Goal: Information Seeking & Learning: Learn about a topic

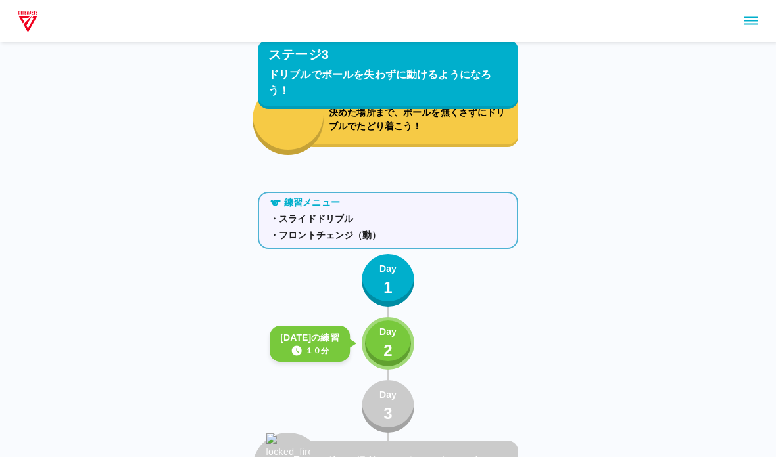
scroll to position [3897, 0]
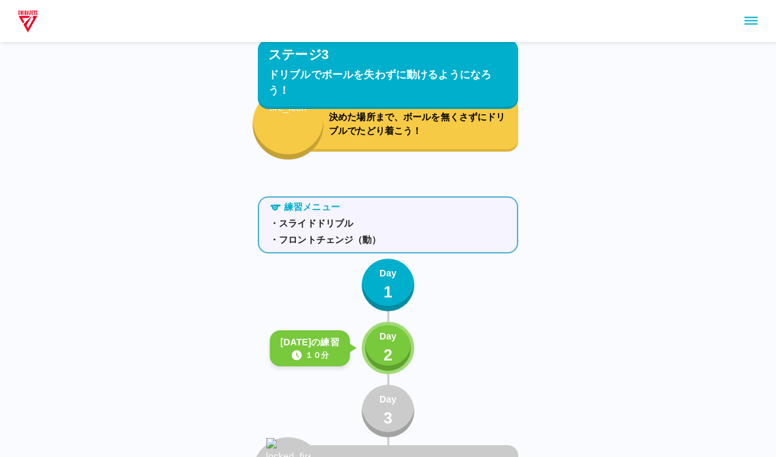
click at [383, 363] on div "Day 2" at bounding box center [387, 348] width 17 height 37
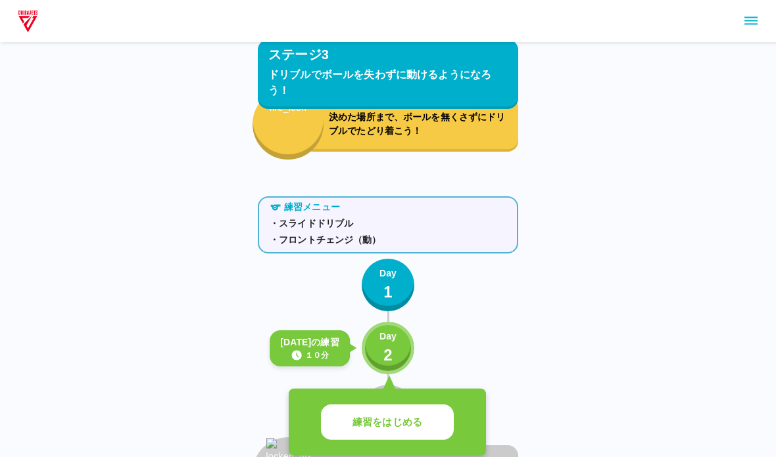
click at [383, 423] on p "練習をはじめる" at bounding box center [387, 422] width 70 height 15
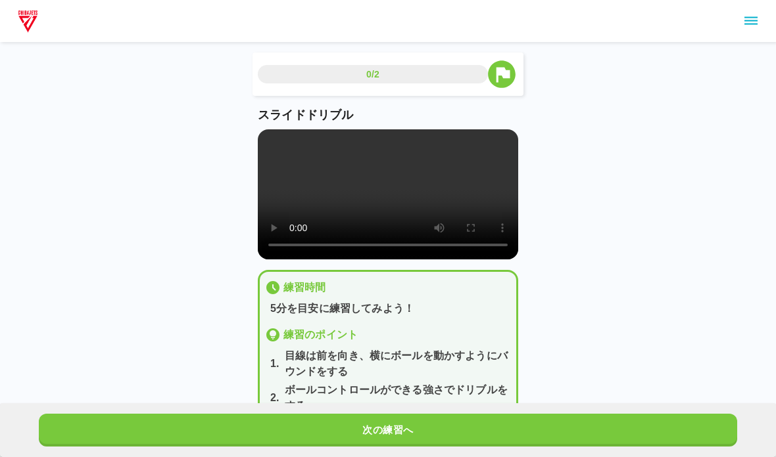
click at [314, 229] on video at bounding box center [388, 194] width 260 height 130
click at [308, 199] on video at bounding box center [388, 194] width 260 height 130
click at [277, 135] on video at bounding box center [388, 194] width 260 height 130
click at [108, 429] on button "次の練習へ" at bounding box center [388, 430] width 698 height 33
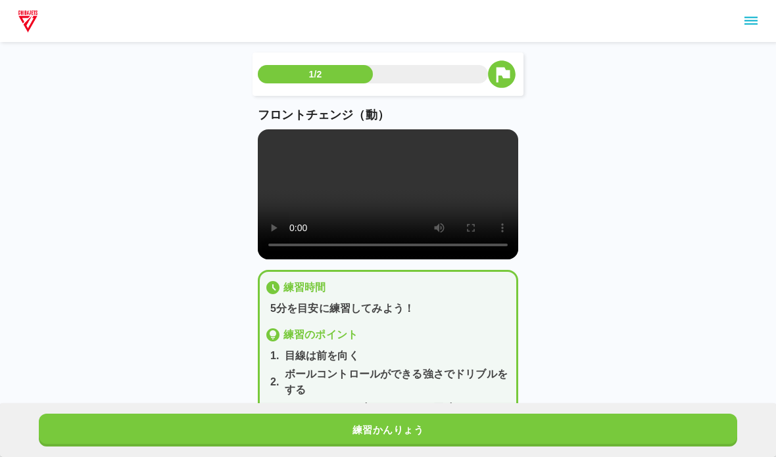
click at [269, 151] on video at bounding box center [388, 194] width 260 height 130
click at [207, 446] on button "練習かんりょう" at bounding box center [388, 430] width 698 height 33
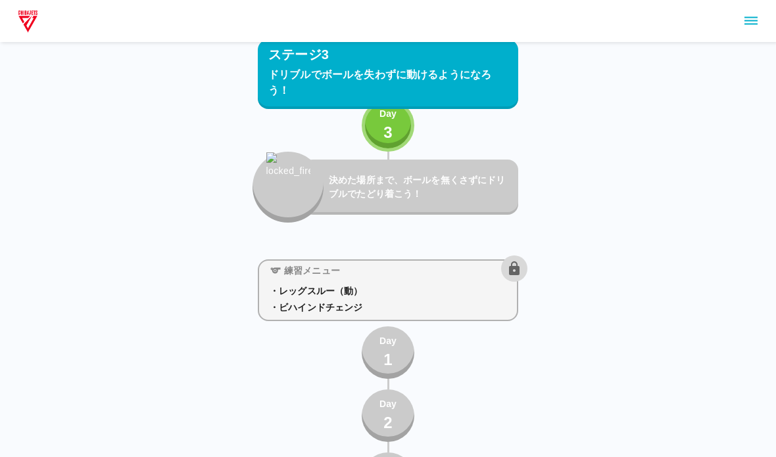
scroll to position [4236, 0]
